Goal: Task Accomplishment & Management: Manage account settings

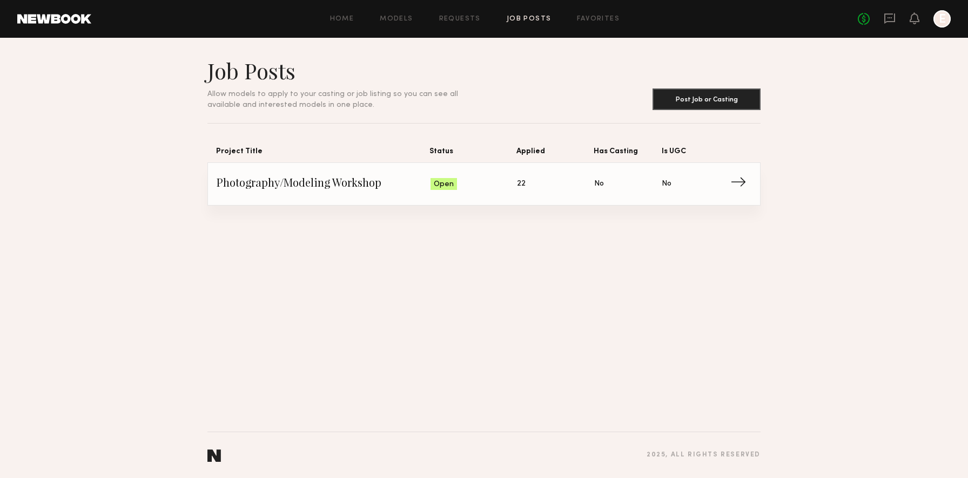
click at [382, 191] on span "Photography/Modeling Workshop" at bounding box center [324, 184] width 214 height 16
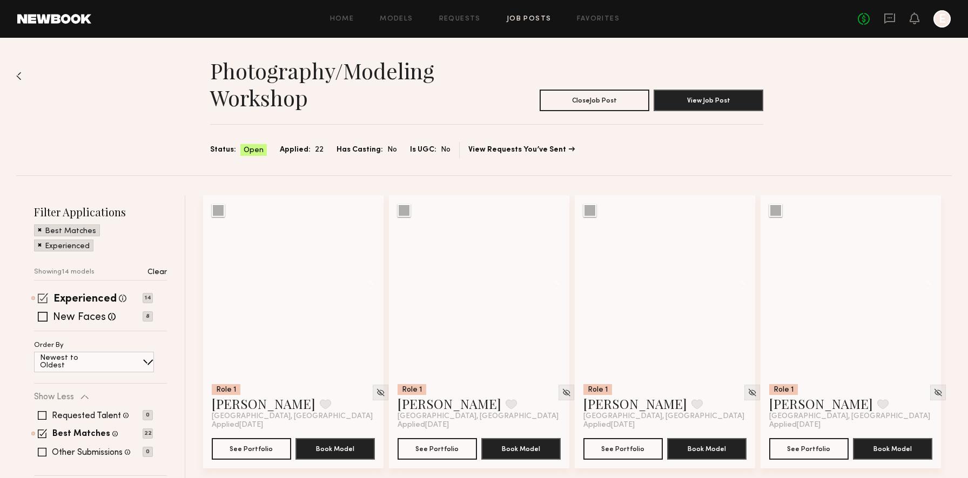
click at [39, 298] on span at bounding box center [43, 298] width 10 height 10
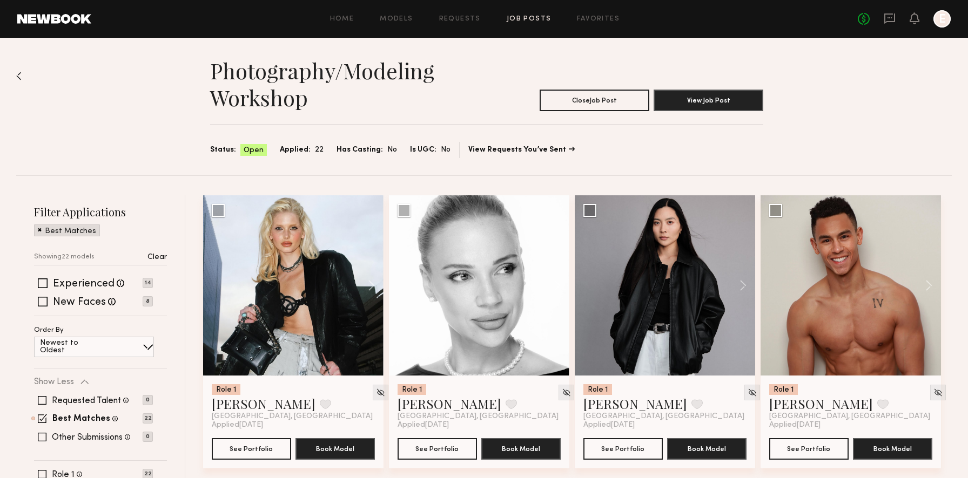
click at [457, 13] on div "Home Models Requests Job Posts Favorites Sign Out No fees up to $5,000 E" at bounding box center [520, 18] width 859 height 17
click at [458, 17] on link "Requests" at bounding box center [460, 19] width 42 height 7
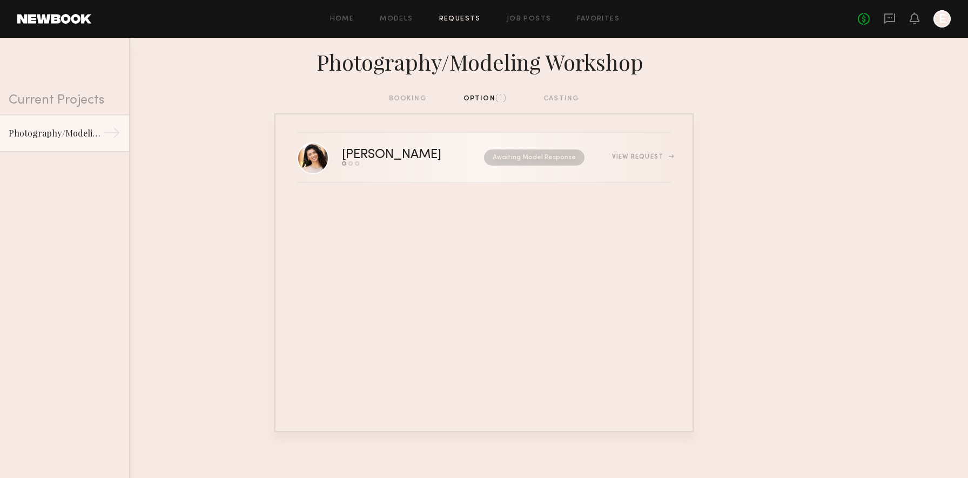
click at [562, 152] on nb-request-status "Awaiting Model Response" at bounding box center [534, 158] width 100 height 16
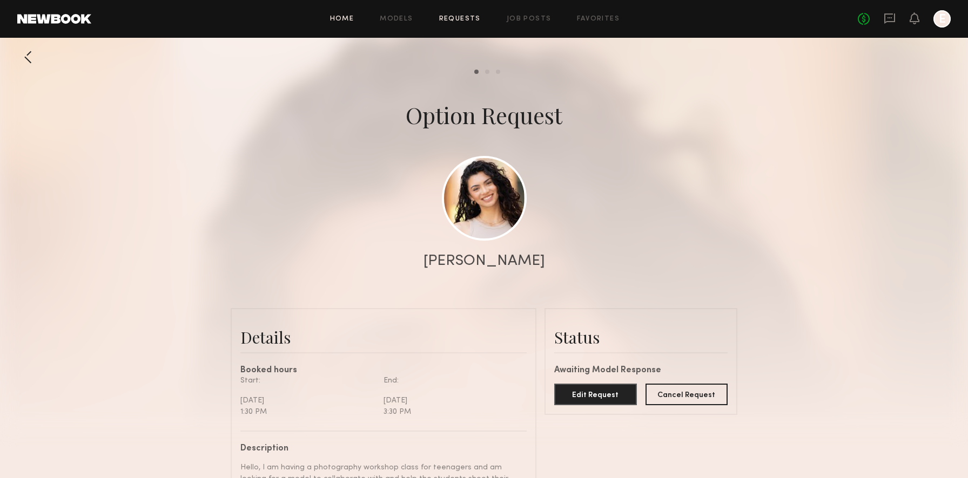
click at [350, 16] on link "Home" at bounding box center [342, 19] width 24 height 7
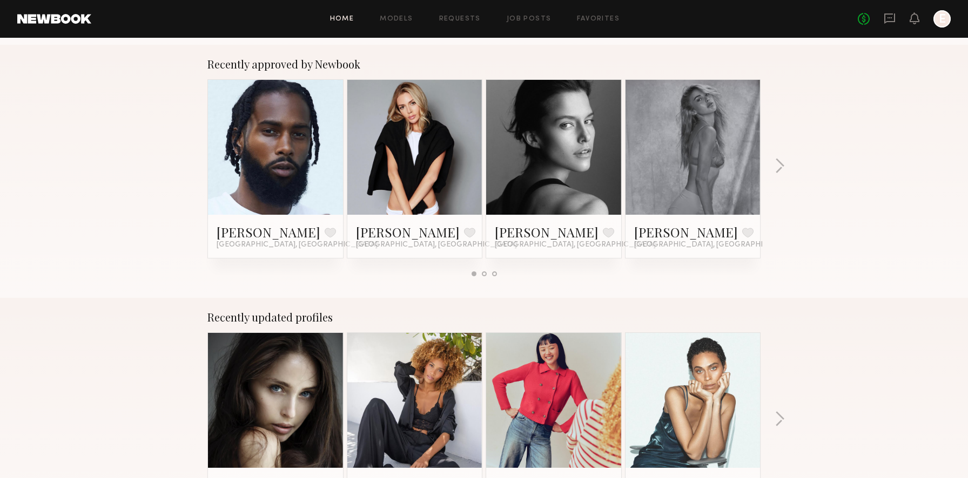
scroll to position [586, 0]
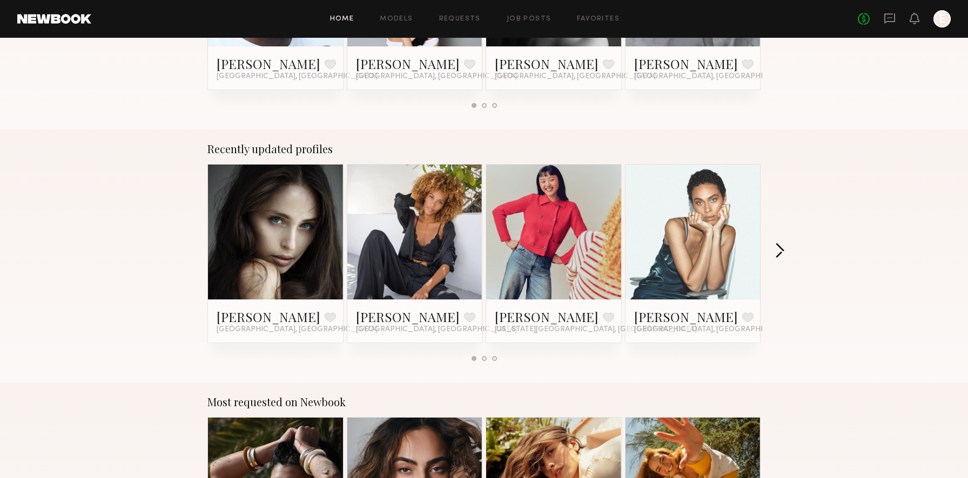
click at [776, 250] on button "button" at bounding box center [779, 252] width 10 height 18
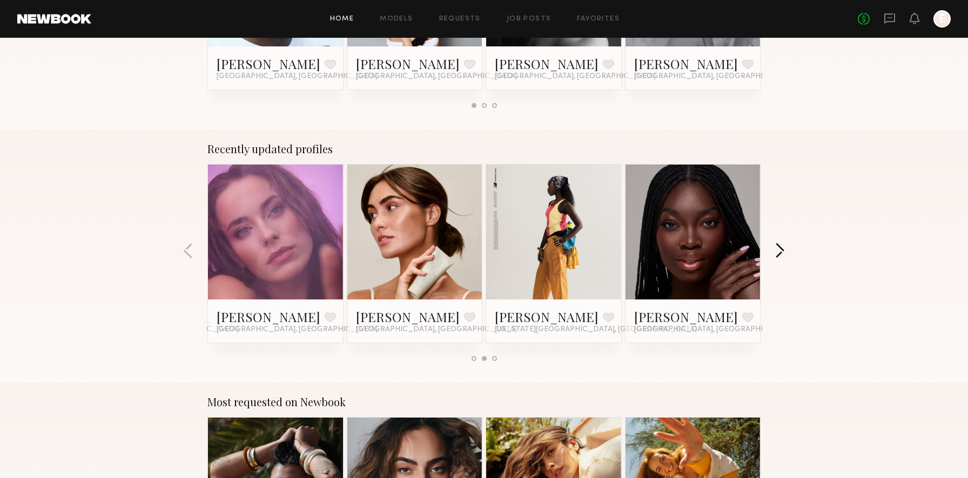
click at [776, 250] on button "button" at bounding box center [779, 252] width 10 height 18
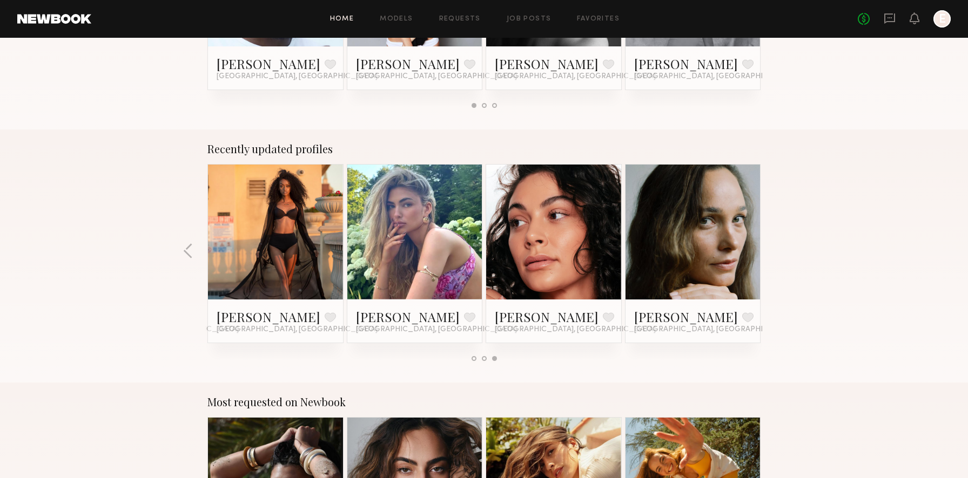
click at [776, 250] on div "Recently updated profiles [PERSON_NAME] Favorite [GEOGRAPHIC_DATA], [GEOGRAPHIC…" at bounding box center [484, 256] width 968 height 253
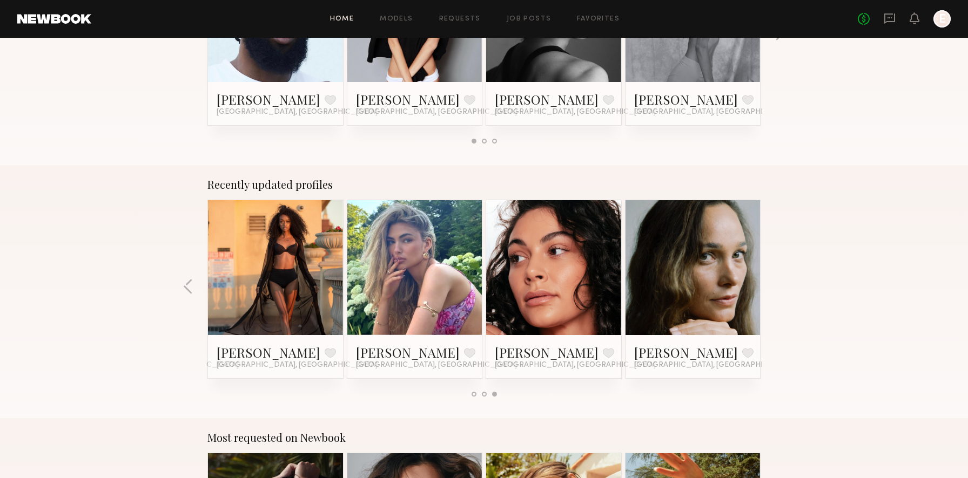
scroll to position [0, 0]
